Goal: Task Accomplishment & Management: Use online tool/utility

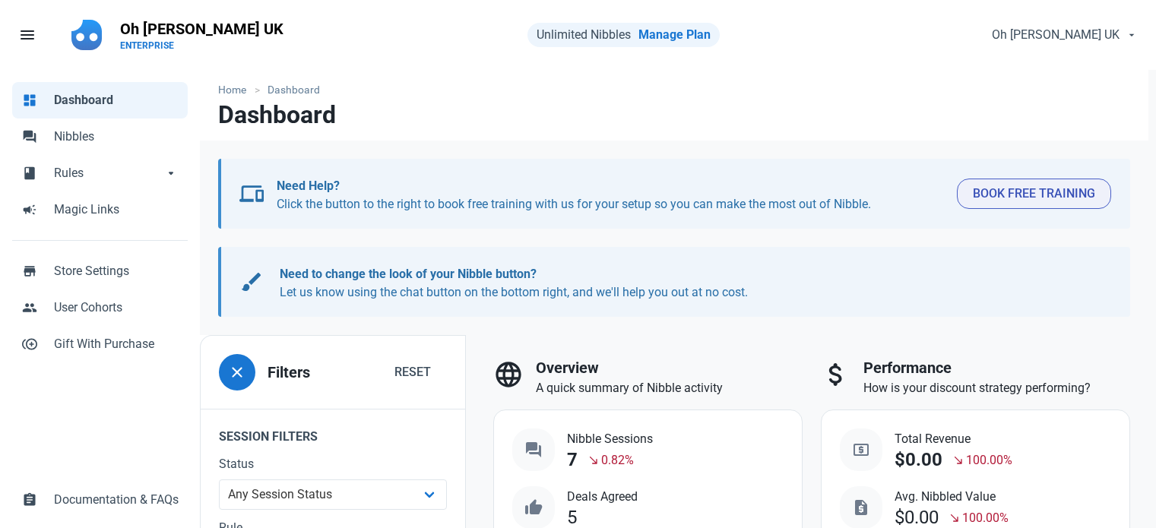
select select "7d"
click at [83, 170] on span "Rules" at bounding box center [108, 173] width 109 height 18
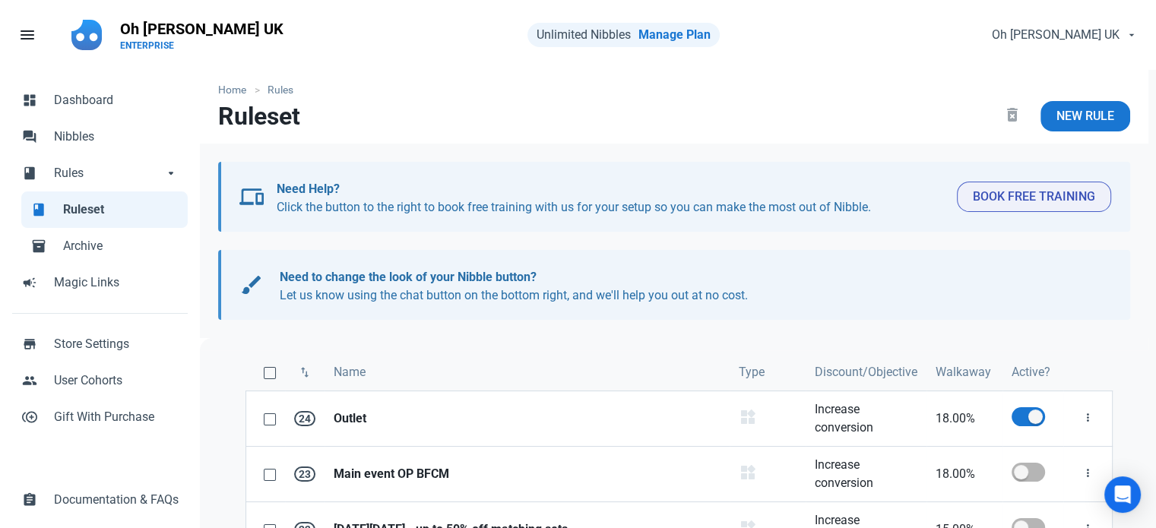
scroll to position [152, 0]
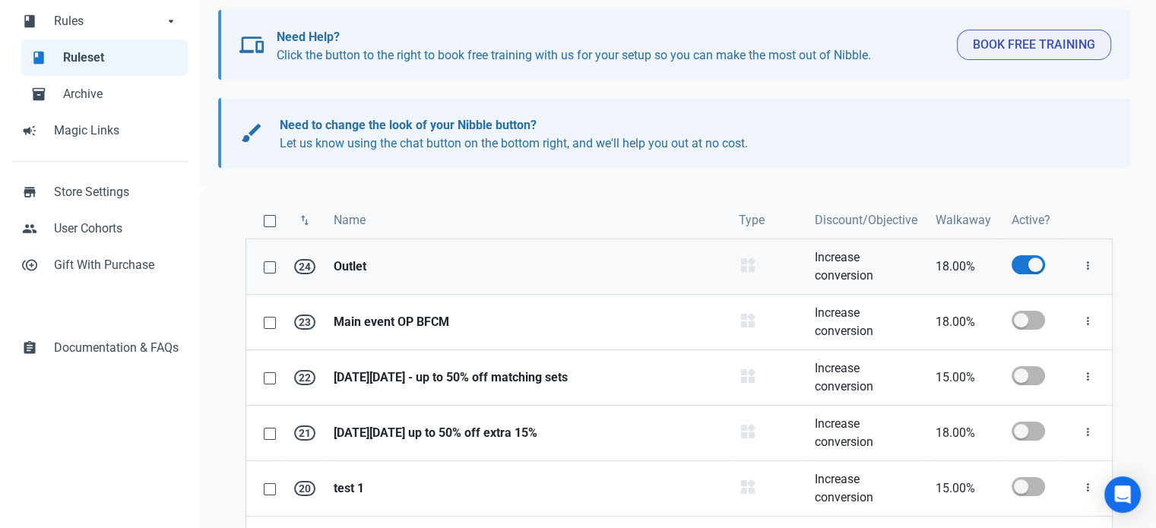
click at [348, 270] on strong "Outlet" at bounding box center [527, 267] width 387 height 18
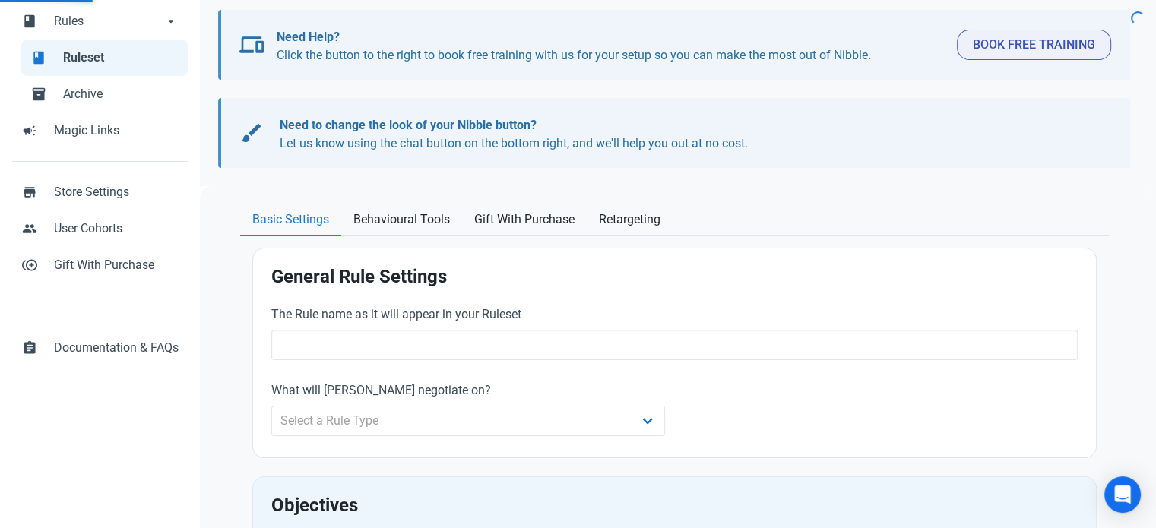
type input "Outlet"
select select "product_category"
type input "18.00"
radio input "true"
radio input "false"
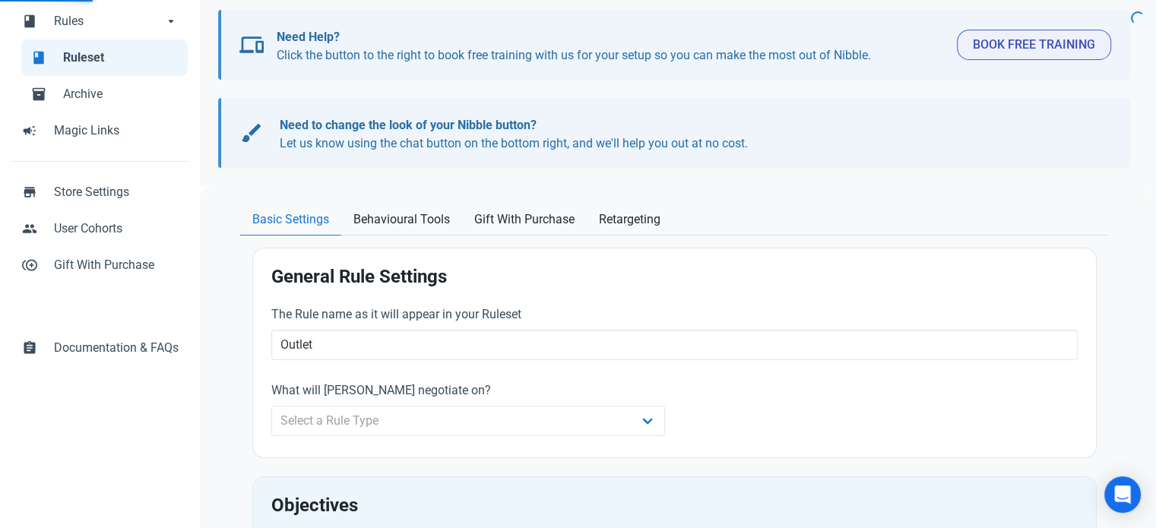
radio input "true"
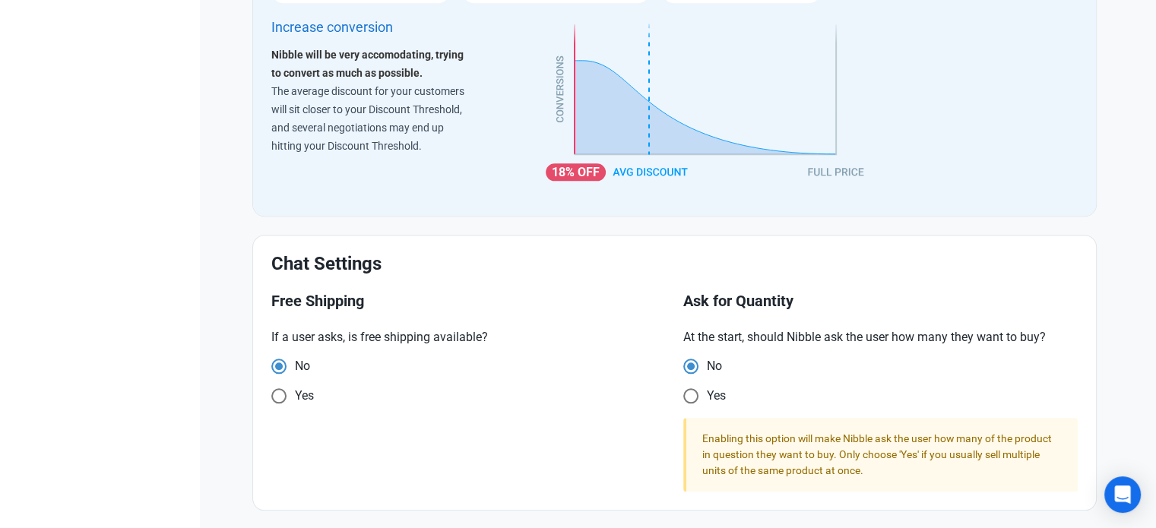
scroll to position [1445, 0]
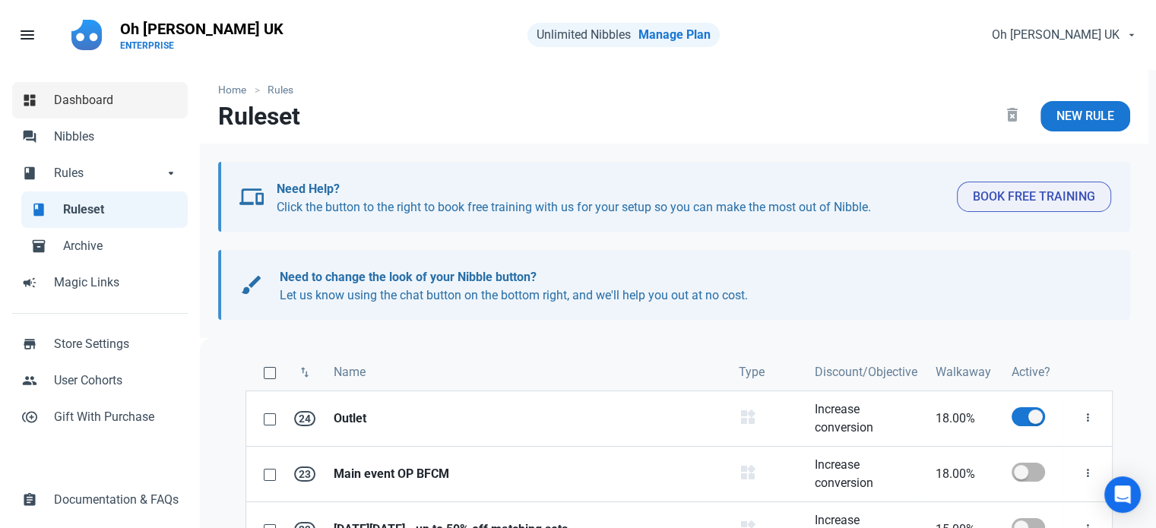
click at [100, 95] on span "Dashboard" at bounding box center [116, 100] width 125 height 18
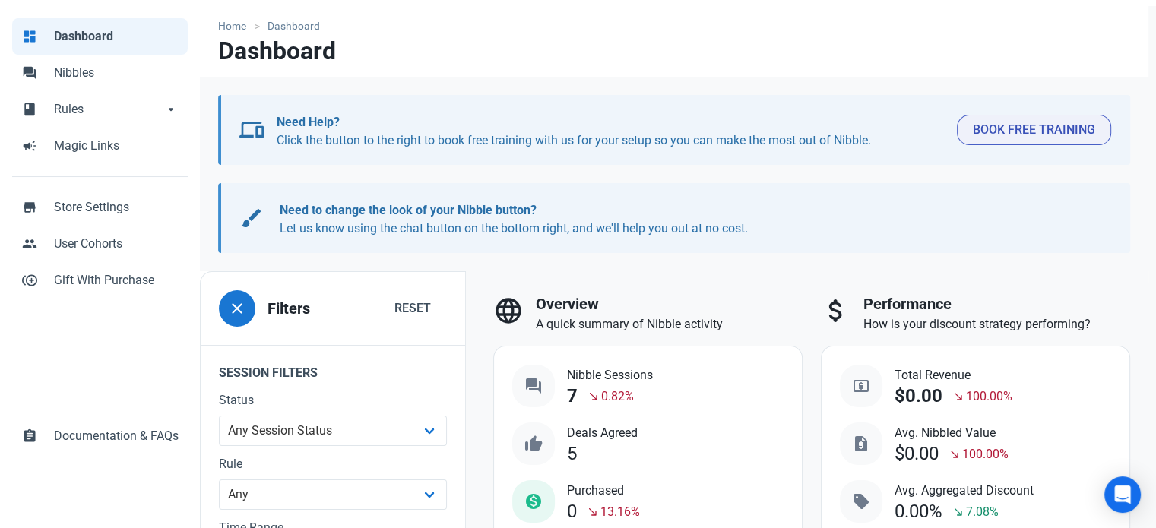
scroll to position [228, 0]
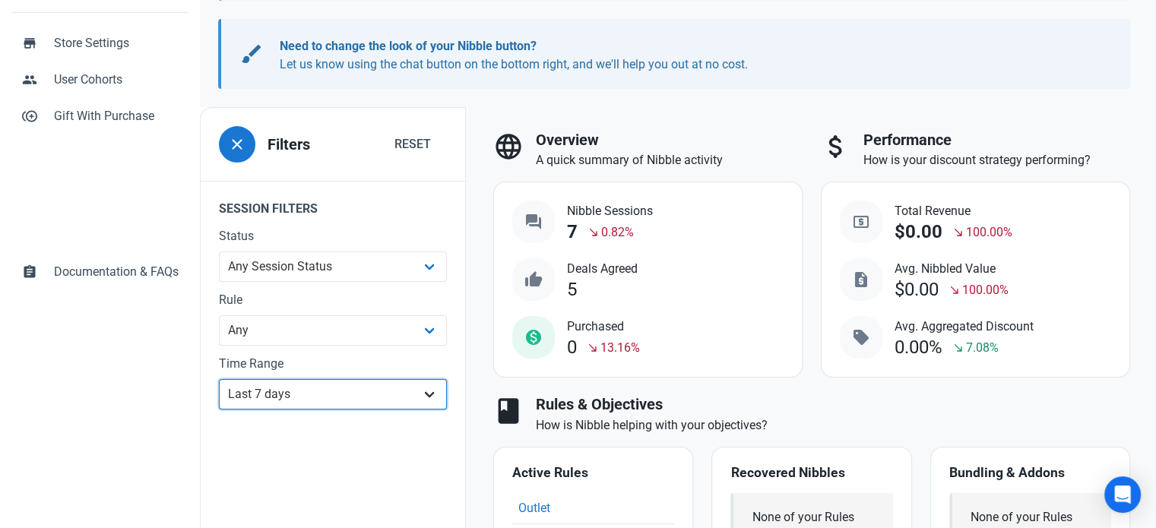
click at [302, 401] on select "All Time Last day Last 7 days Last 30 days Last 90 days Last 180 days Last 365 …" at bounding box center [333, 394] width 228 height 30
click at [219, 410] on select "All Time Last day Last 7 days Last 30 days Last 90 days Last 180 days Last 365 …" at bounding box center [333, 394] width 228 height 30
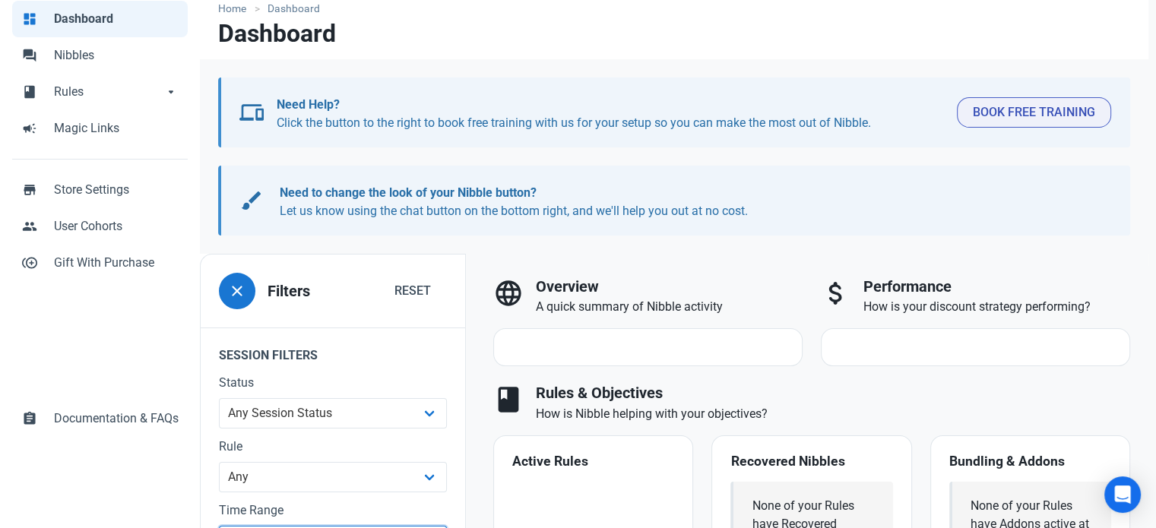
scroll to position [228, 0]
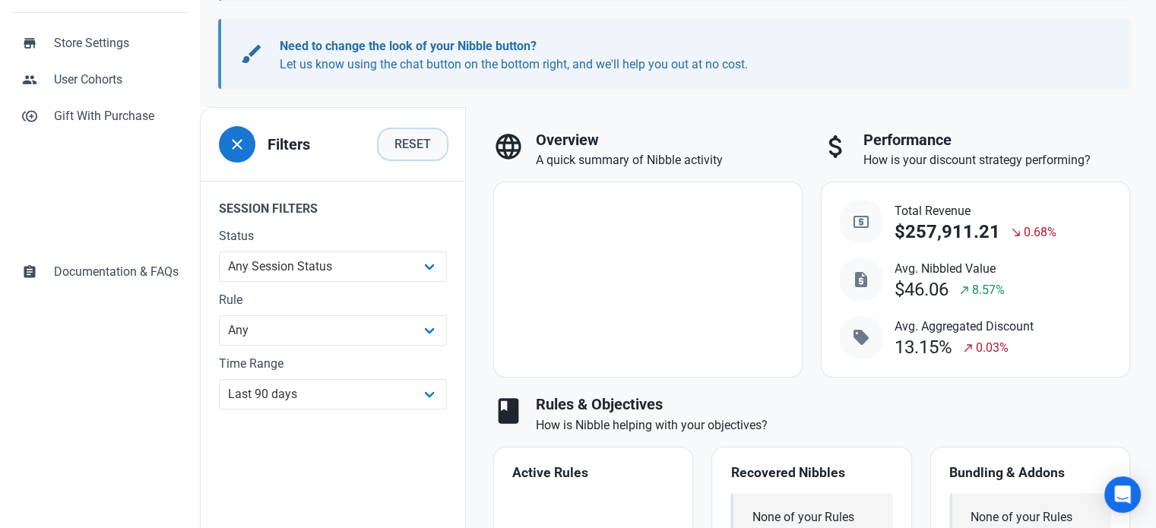
click at [420, 144] on span "Reset" at bounding box center [412, 144] width 36 height 18
select select "all"
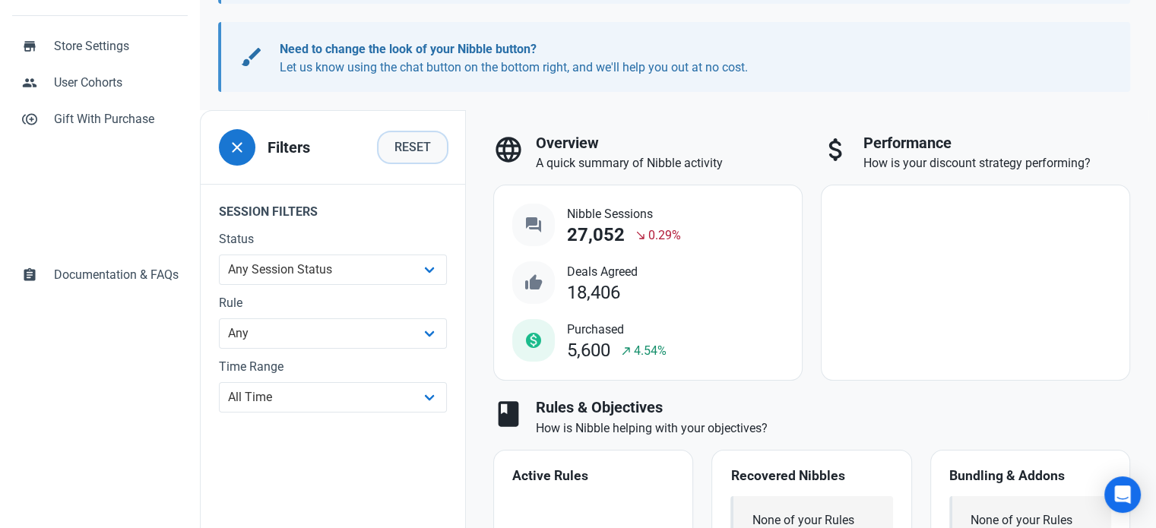
scroll to position [228, 0]
